Goal: Check status: Check status

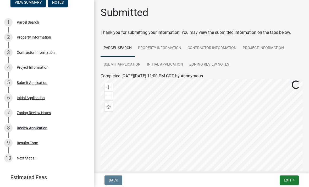
scroll to position [89, 0]
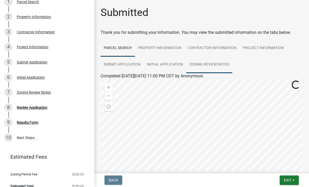
click at [214, 63] on link "Zoning Review Notes" at bounding box center [209, 64] width 46 height 17
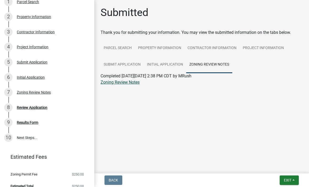
click at [119, 84] on link "Zoning Review Notes" at bounding box center [120, 82] width 39 height 5
click at [34, 111] on div "8 Review Application" at bounding box center [45, 107] width 82 height 8
click at [33, 109] on div "Review Application" at bounding box center [32, 108] width 31 height 4
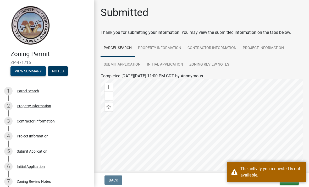
click at [22, 71] on button "View Summary" at bounding box center [27, 70] width 35 height 9
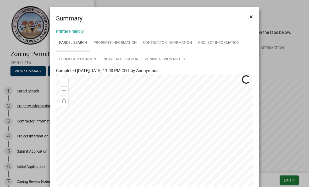
click at [255, 14] on button "×" at bounding box center [252, 16] width 12 height 15
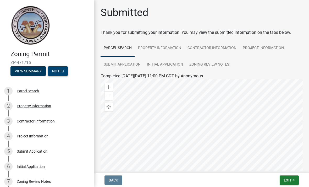
click at [60, 70] on button "Notes" at bounding box center [58, 70] width 20 height 9
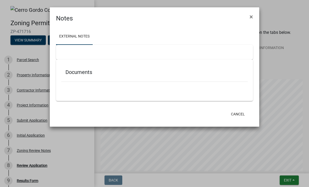
click at [92, 72] on h5 "Documents" at bounding box center [155, 72] width 178 height 6
click at [256, 15] on button "×" at bounding box center [252, 16] width 12 height 15
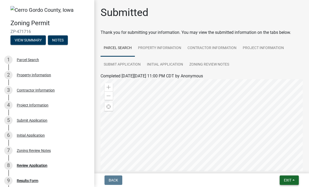
click at [291, 178] on span "Exit" at bounding box center [288, 180] width 8 height 4
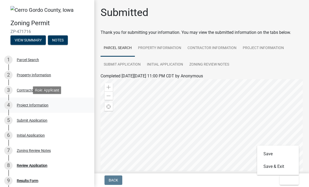
click at [65, 99] on link "4 Project Information" at bounding box center [47, 105] width 94 height 15
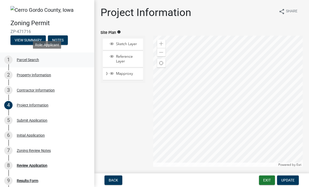
click at [41, 61] on div "1 Parcel Search" at bounding box center [45, 60] width 82 height 8
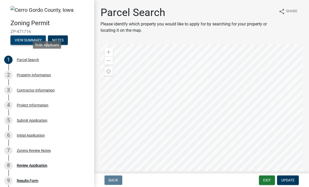
click at [21, 37] on button "View Summary" at bounding box center [27, 39] width 35 height 9
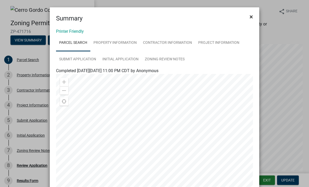
click at [253, 19] on span "×" at bounding box center [251, 16] width 3 height 7
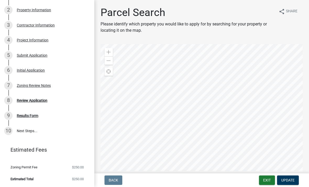
scroll to position [65, 0]
click at [22, 129] on link "10 Next Steps..." at bounding box center [47, 131] width 94 height 15
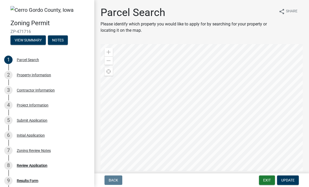
scroll to position [0, 0]
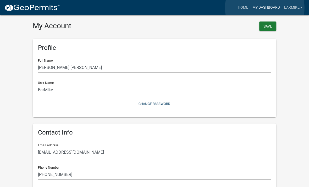
click at [265, 8] on link "My Dashboard" at bounding box center [267, 8] width 32 height 10
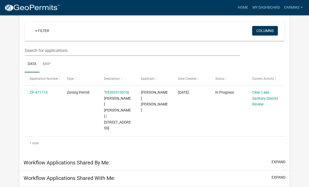
scroll to position [51, 0]
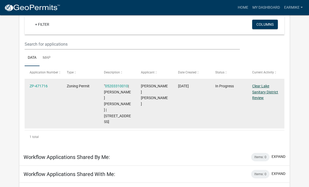
click at [264, 92] on link "Clear Lake Sanitary District Review" at bounding box center [266, 92] width 26 height 16
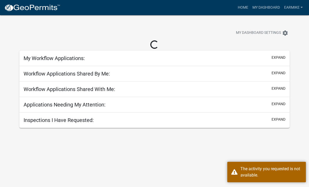
scroll to position [15, 0]
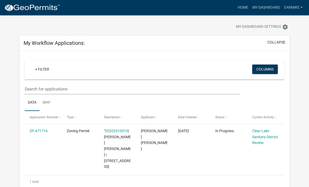
scroll to position [5, 0]
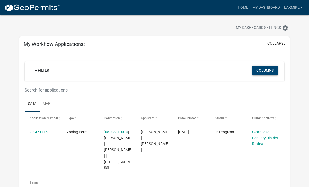
click at [267, 70] on button "Columns" at bounding box center [266, 70] width 26 height 9
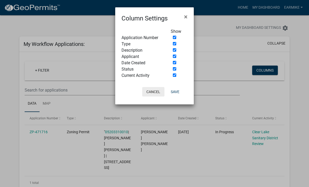
click at [150, 93] on button "Cancel" at bounding box center [153, 91] width 22 height 9
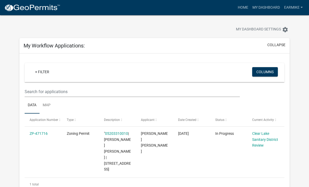
scroll to position [0, 0]
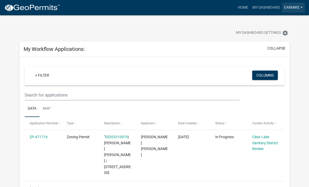
click at [294, 10] on link "EarMike" at bounding box center [293, 8] width 23 height 10
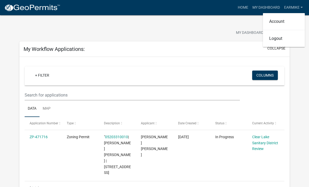
click at [305, 69] on app-user-applications "more_horiz Home My Dashboard EarMike Account Logout My Dashboard Settings setti…" at bounding box center [154, 141] width 309 height 253
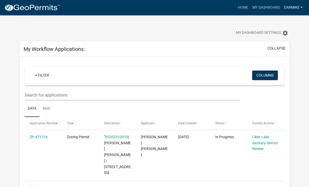
click at [297, 8] on link "EarMike" at bounding box center [293, 8] width 23 height 10
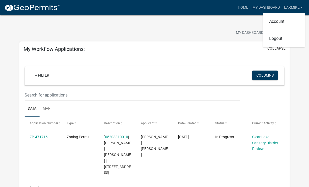
click at [202, 34] on div "My Dashboard Settings settings" at bounding box center [236, 34] width 116 height 12
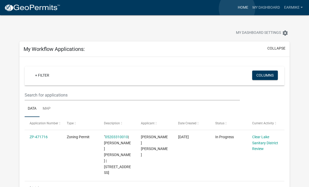
click at [237, 9] on link "Home" at bounding box center [243, 8] width 15 height 10
